Goal: Task Accomplishment & Management: Manage account settings

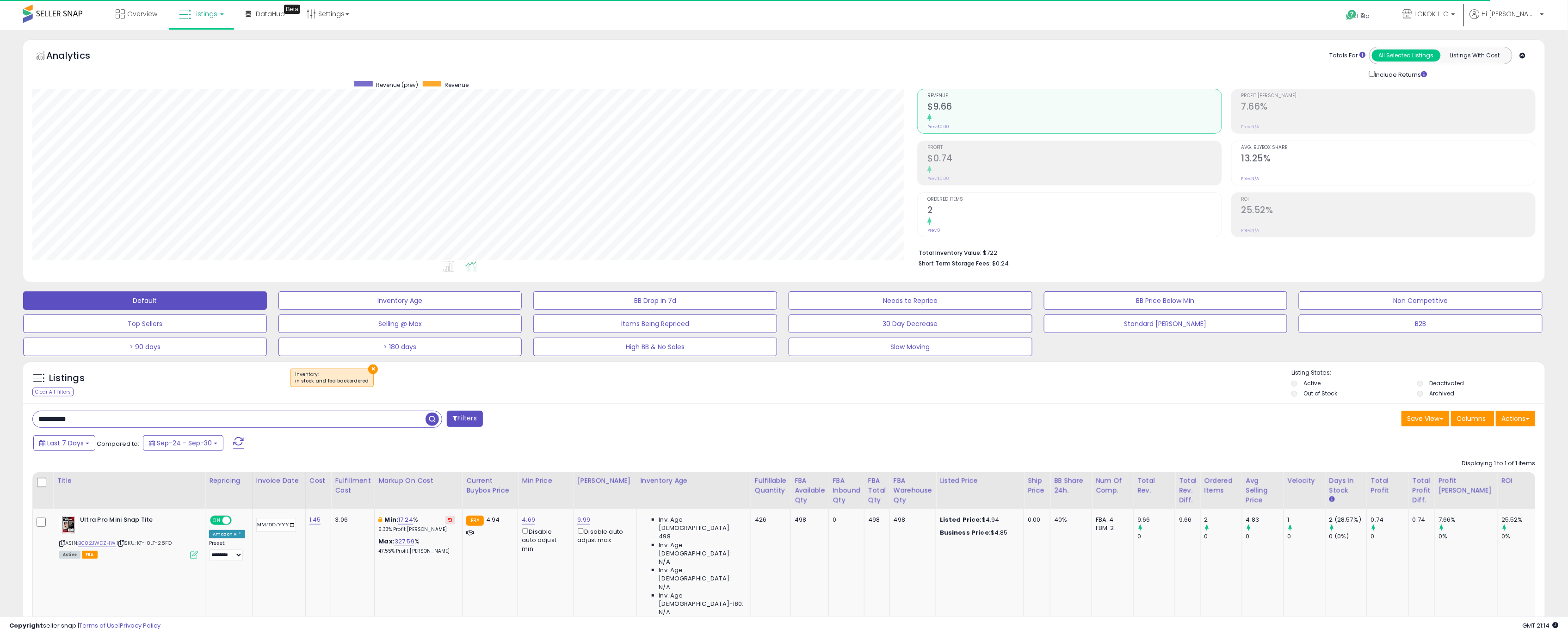
scroll to position [189, 885]
drag, startPoint x: 79, startPoint y: 421, endPoint x: -86, endPoint y: 414, distance: 165.1
click at [0, 414] on html "Unable to login Retrieving listings data.. has not yet accepted the Terms of Us…" at bounding box center [784, 317] width 1568 height 635
paste input "text"
type input "**********"
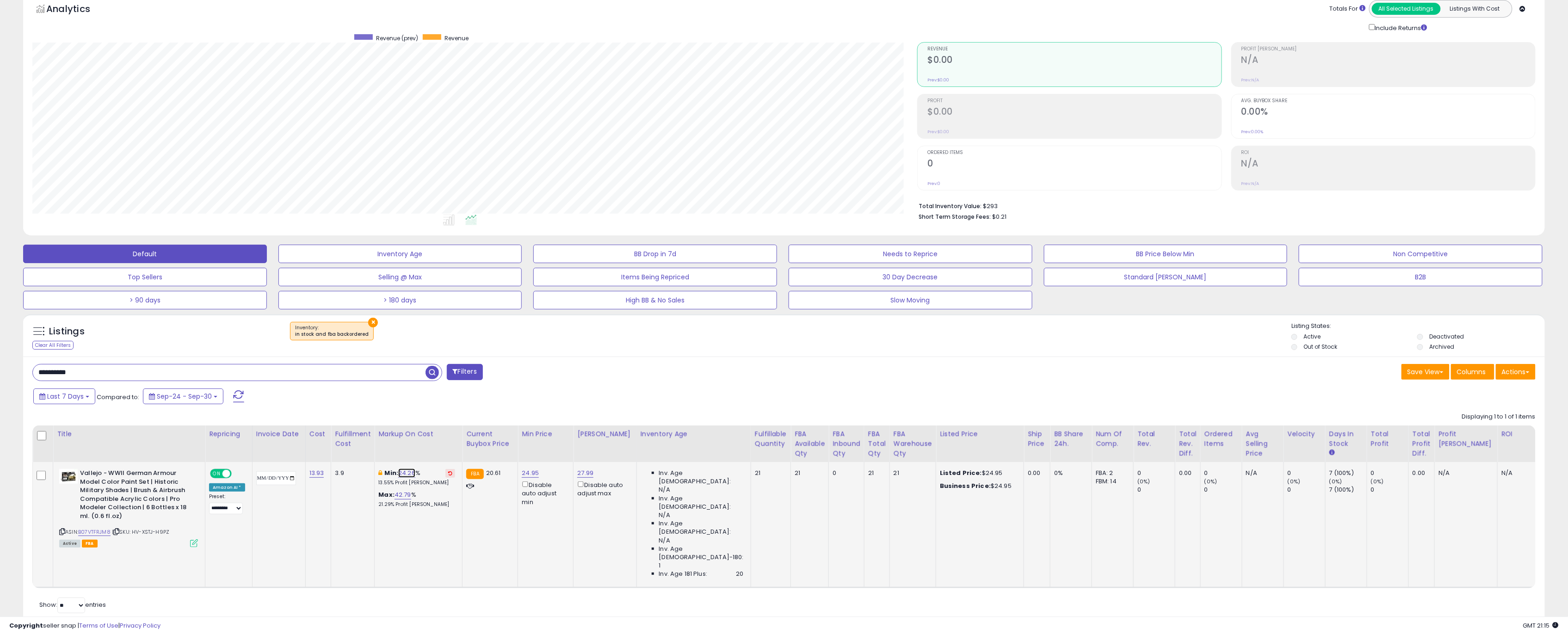
click at [415, 476] on link "24.26" at bounding box center [407, 472] width 17 height 9
drag, startPoint x: 381, startPoint y: 442, endPoint x: 293, endPoint y: 440, distance: 88.0
click at [293, 440] on table "Title Repricing" at bounding box center [897, 506] width 1729 height 162
type input "*"
click button "submit" at bounding box center [440, 440] width 16 height 14
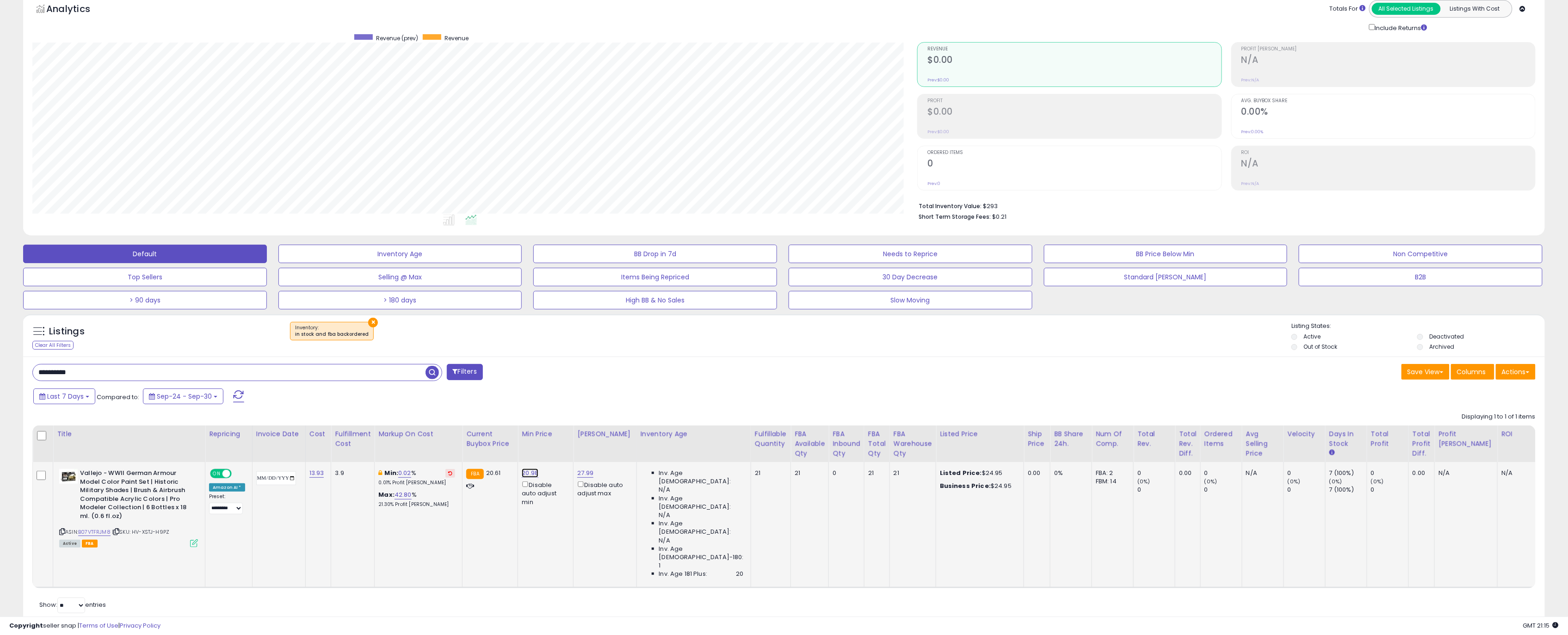
click at [538, 476] on link "20.98" at bounding box center [530, 472] width 17 height 9
drag, startPoint x: 487, startPoint y: 442, endPoint x: 526, endPoint y: 439, distance: 39.1
click at [526, 439] on input "*****" at bounding box center [510, 441] width 82 height 16
type input "*****"
click button "submit" at bounding box center [562, 440] width 16 height 14
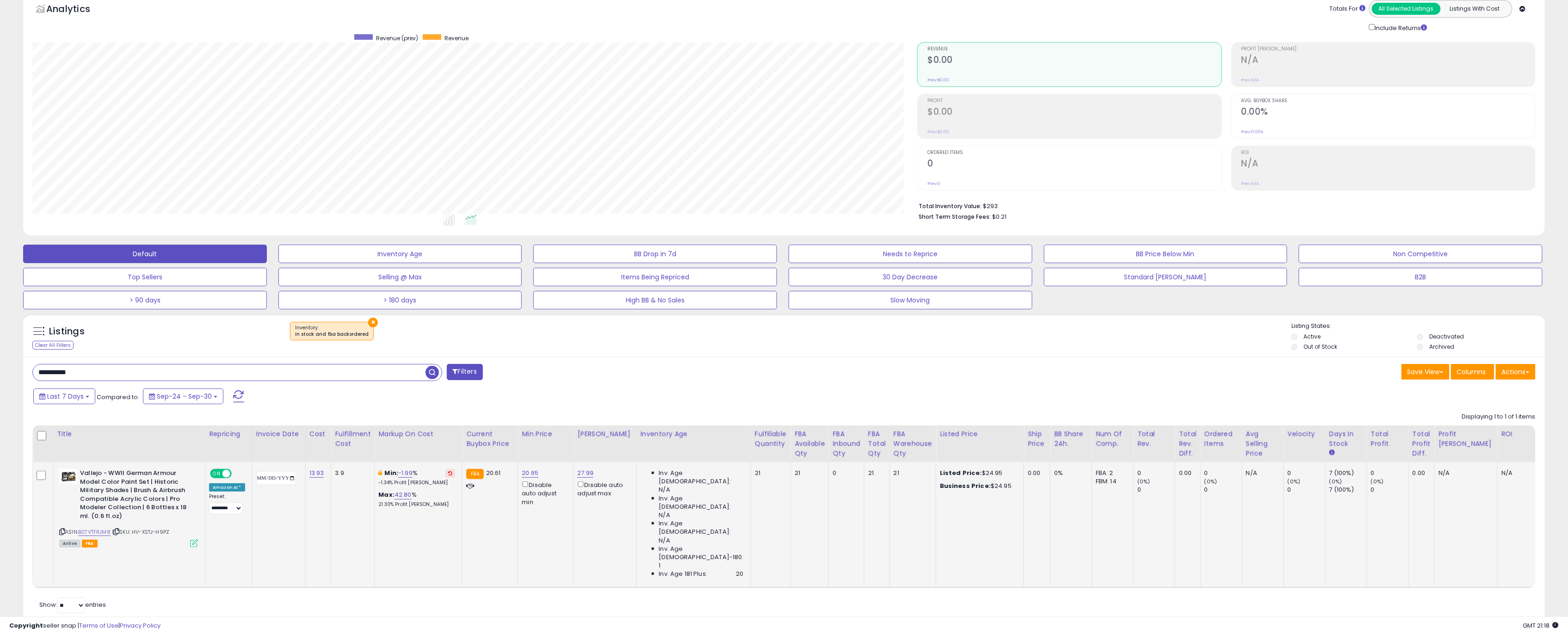
drag, startPoint x: 271, startPoint y: 375, endPoint x: -138, endPoint y: 371, distance: 409.0
click at [0, 371] on html "Unable to login Retrieving listings data.. has not yet accepted the Terms of Us…" at bounding box center [784, 271] width 1568 height 635
paste input "text"
type input "**********"
click at [399, 476] on b "Min:" at bounding box center [391, 472] width 14 height 9
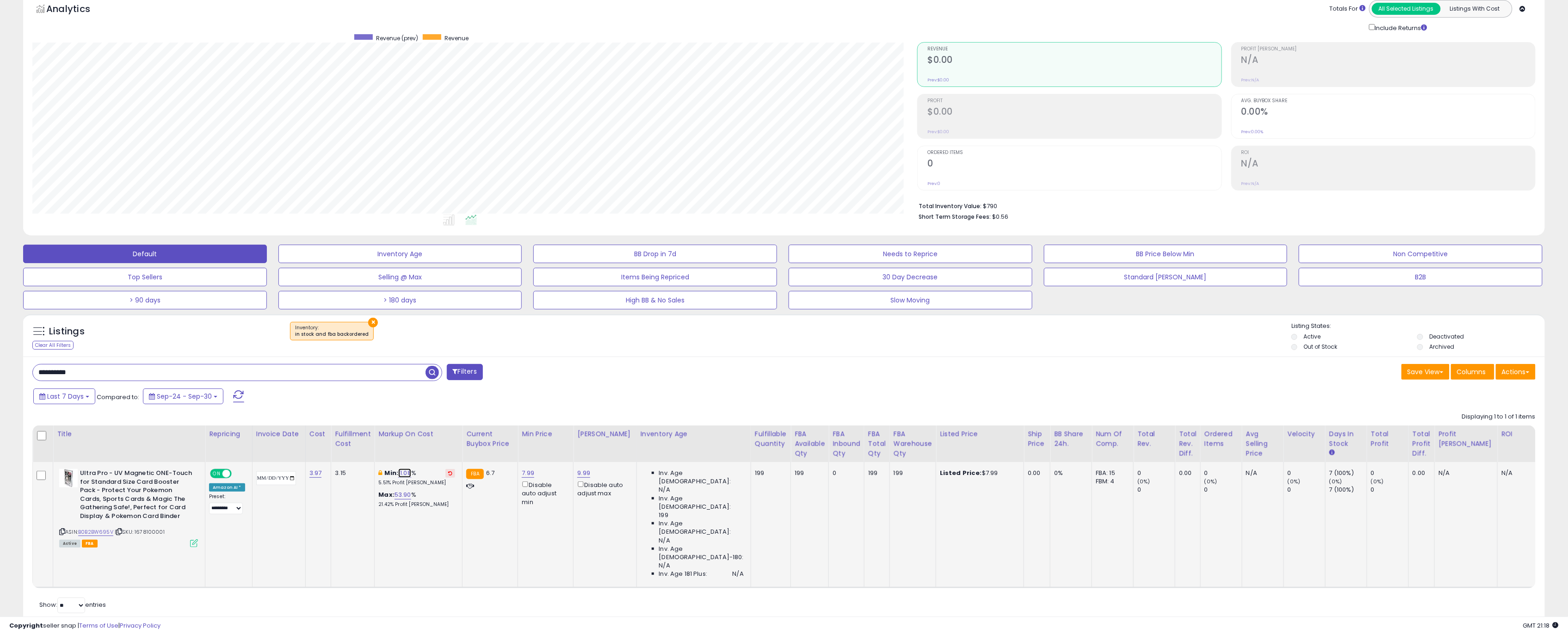
click at [411, 474] on link "11.08" at bounding box center [405, 472] width 13 height 9
drag, startPoint x: 310, startPoint y: 443, endPoint x: 262, endPoint y: 443, distance: 48.0
click at [262, 443] on table "Title Repricing" at bounding box center [897, 506] width 1729 height 162
type input "*"
click button "submit" at bounding box center [439, 440] width 16 height 14
